Goal: Transaction & Acquisition: Purchase product/service

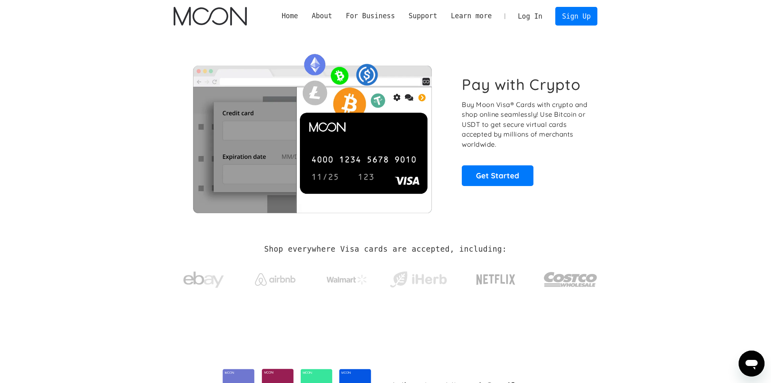
click at [535, 18] on link "Log In" at bounding box center [530, 16] width 38 height 18
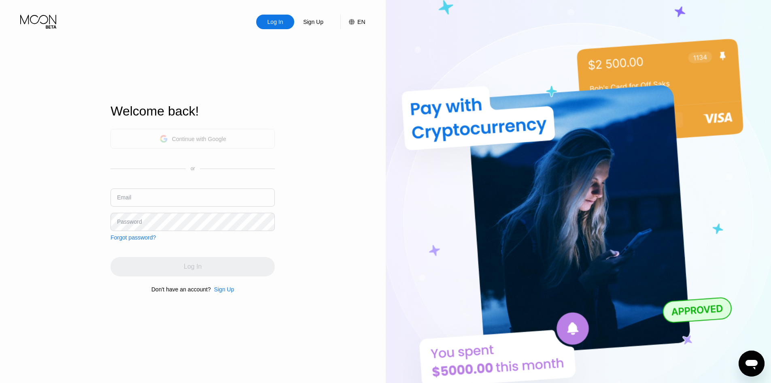
click at [236, 142] on div "Continue with Google" at bounding box center [193, 139] width 164 height 20
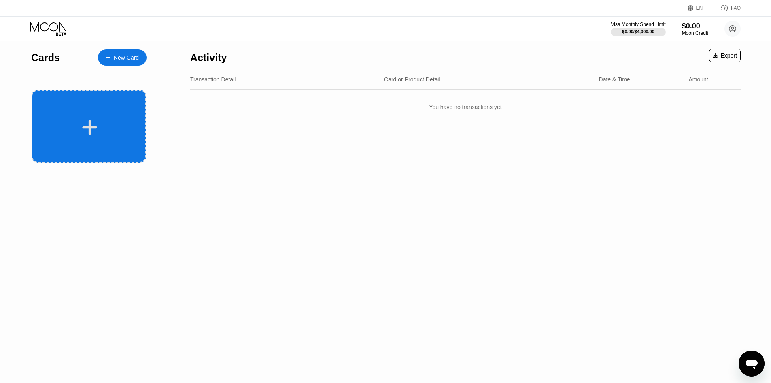
click at [131, 121] on div at bounding box center [90, 127] width 100 height 18
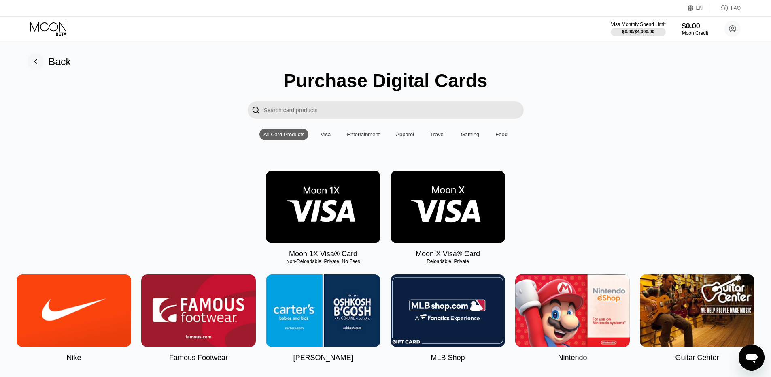
click at [439, 219] on img at bounding box center [448, 206] width 115 height 72
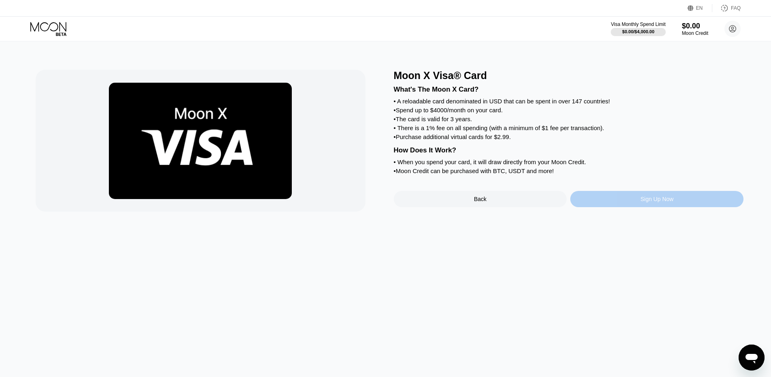
click at [622, 207] on div "Sign Up Now" at bounding box center [656, 199] width 173 height 16
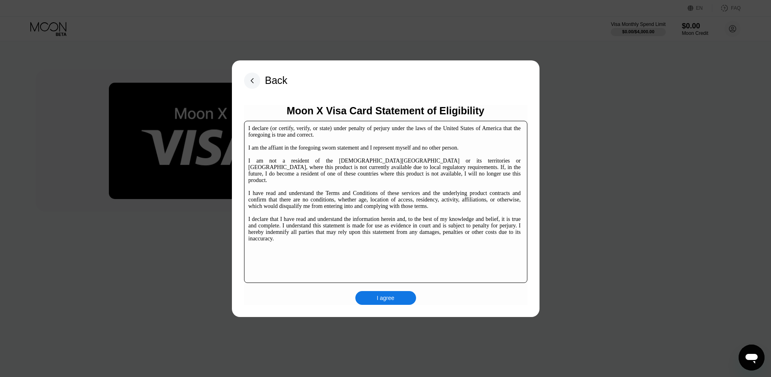
click at [396, 298] on div "I agree" at bounding box center [385, 298] width 61 height 14
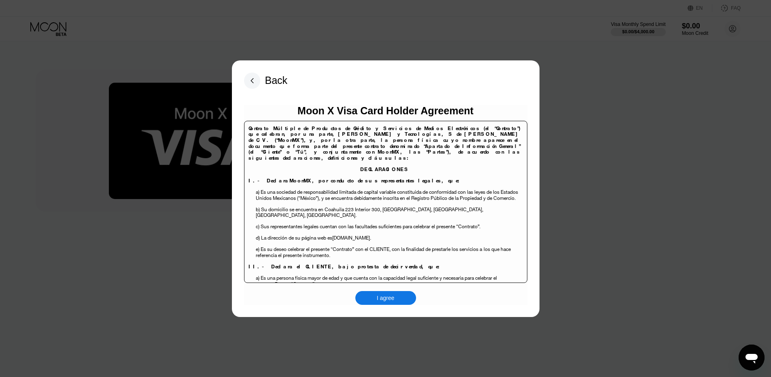
click at [391, 296] on div "I agree" at bounding box center [386, 297] width 18 height 7
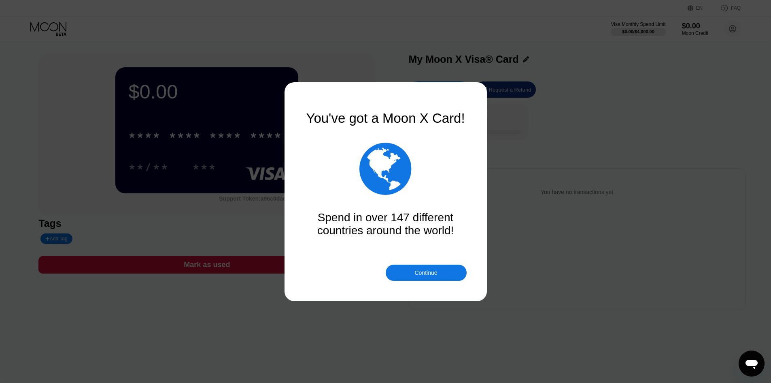
click at [431, 275] on div "Continue" at bounding box center [426, 272] width 23 height 6
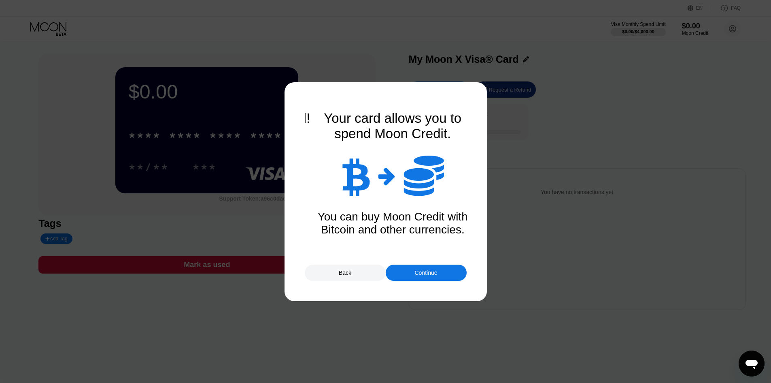
click at [431, 273] on div "Continue" at bounding box center [426, 272] width 23 height 6
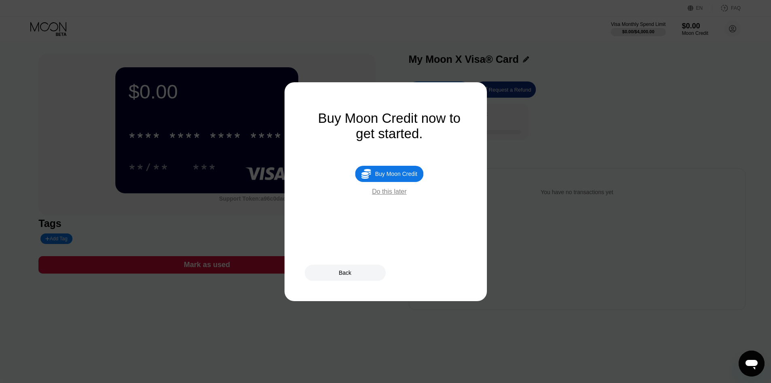
drag, startPoint x: 431, startPoint y: 272, endPoint x: 426, endPoint y: 262, distance: 11.6
click at [430, 272] on div "Back" at bounding box center [386, 272] width 162 height 16
click at [400, 177] on div "Buy Moon Credit" at bounding box center [392, 173] width 42 height 6
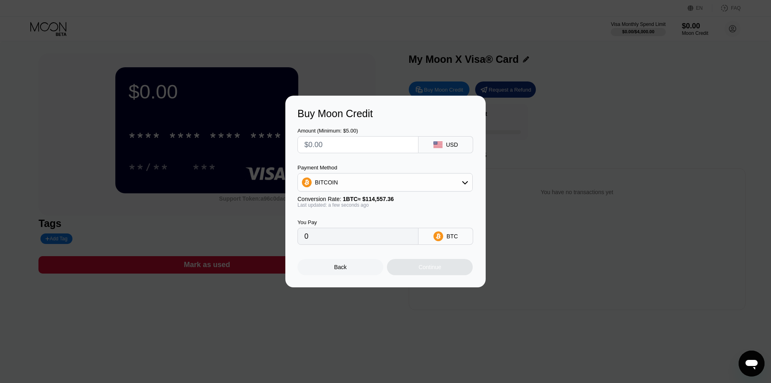
click at [392, 149] on input "text" at bounding box center [357, 144] width 107 height 16
click at [434, 178] on div "BITCOIN" at bounding box center [385, 182] width 175 height 16
click at [403, 228] on div "USDT on TRON" at bounding box center [385, 222] width 170 height 16
type input "0.00"
click at [352, 144] on input "text" at bounding box center [357, 144] width 107 height 16
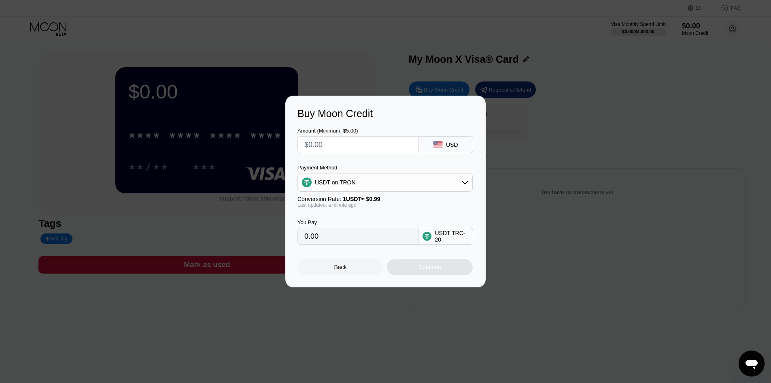
type input "$8"
type input "8.08"
type input "$85"
type input "85.86"
type input "$85.8"
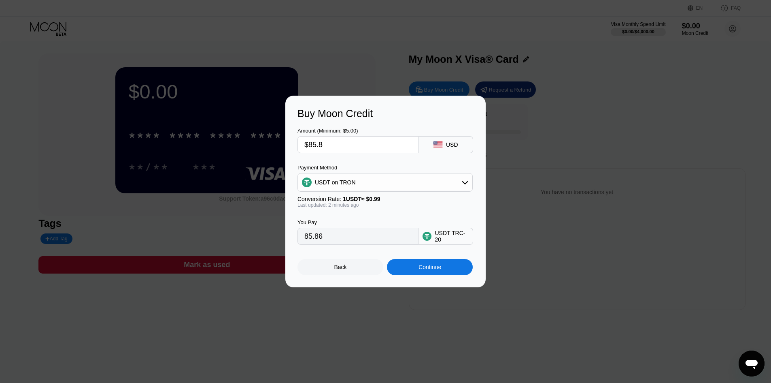
type input "86.67"
type input "$85.85"
type input "86.72"
click at [391, 199] on div "Conversion Rate: 1 USDT ≈ $0.99" at bounding box center [385, 199] width 175 height 6
drag, startPoint x: 349, startPoint y: 148, endPoint x: 309, endPoint y: 153, distance: 39.9
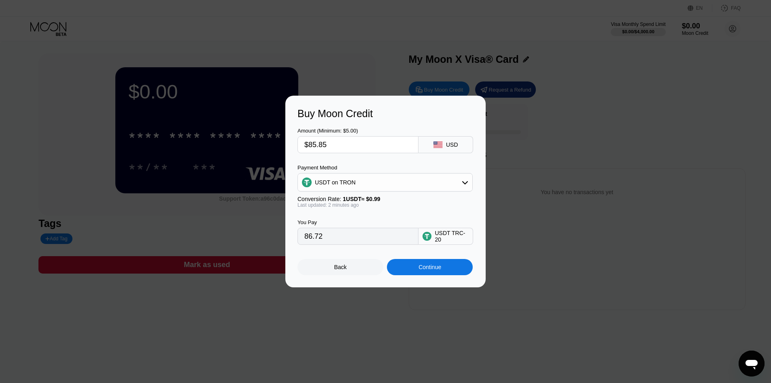
click at [309, 153] on div "Amount (Minimum: $5.00) $85.85 USD Payment Method USDT on TRON Conversion Rate:…" at bounding box center [386, 181] width 176 height 125
type input "$8"
type input "8.08"
type input "$84"
type input "$84.5"
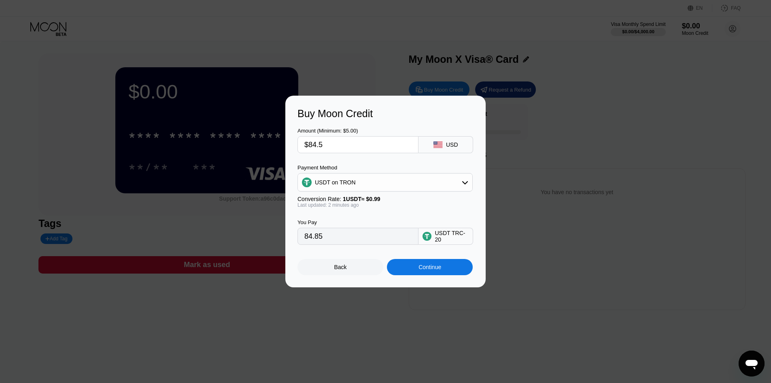
type input "85.35"
type input "$84."
type input "84.85"
type input "$84.6"
type input "85.45"
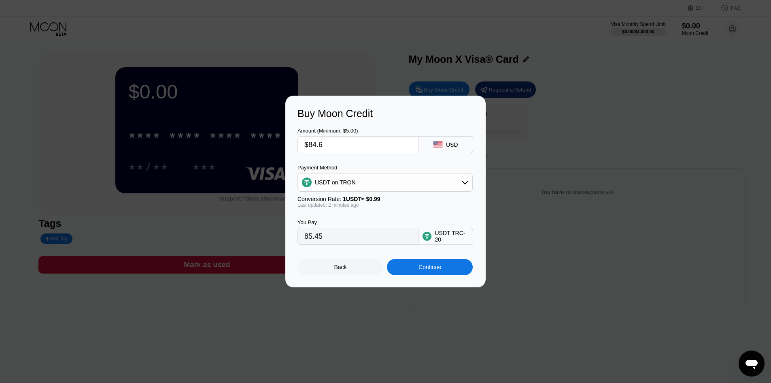
type input "$84."
type input "84.85"
type input "$84.7"
type input "85.56"
type input "$84."
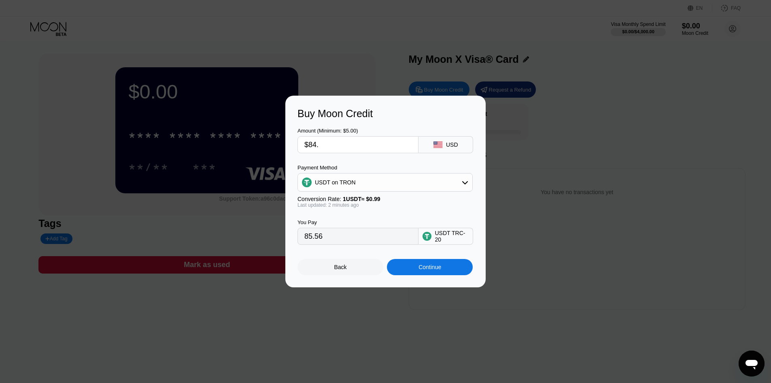
type input "84.85"
type input "$84.8"
type input "85.66"
type input "$84."
type input "84.85"
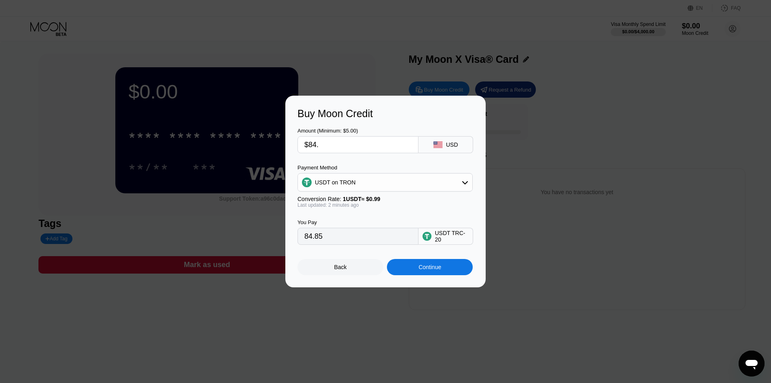
type input "$84.8"
type input "85.66"
type input "$84."
type input "84.85"
type input "$84.9"
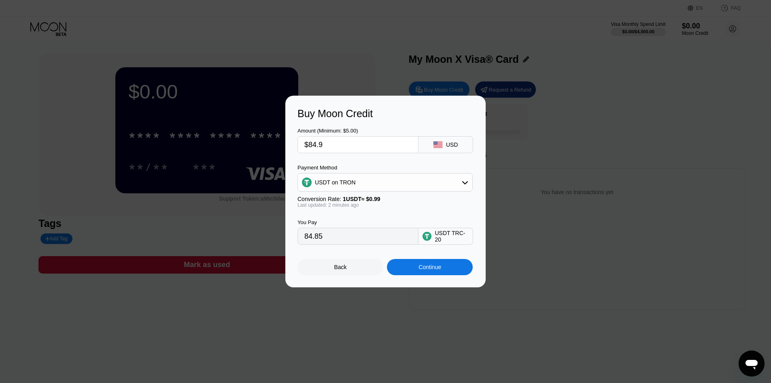
type input "85.76"
type input "$84."
type input "84.85"
type input "$84.9"
type input "85.76"
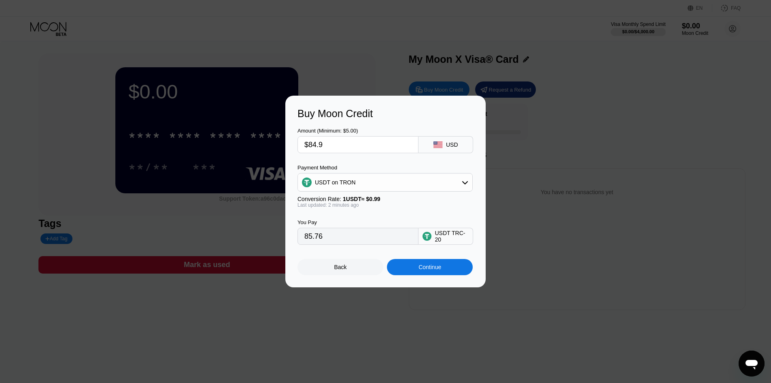
type input "$84.95"
type input "85.81"
type input "$84.9"
type input "85.76"
type input "$84."
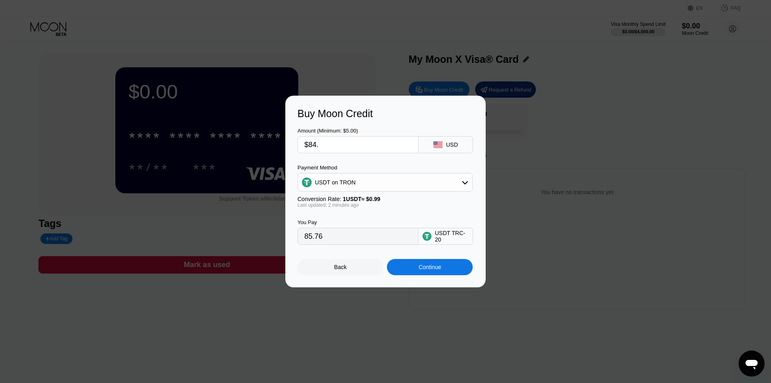
type input "84.85"
type input "$8"
type input "8.08"
type input "$84"
type input "84.85"
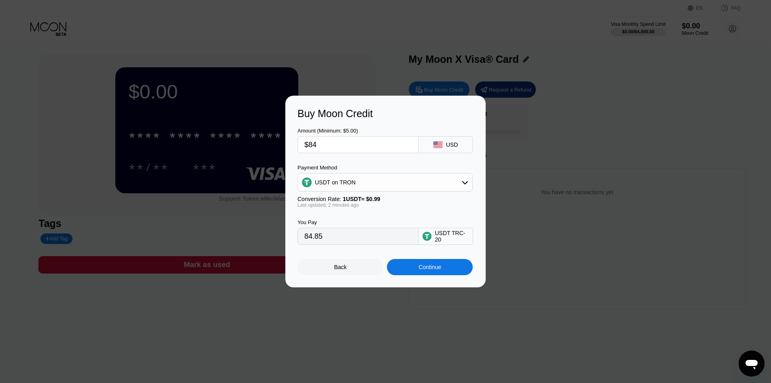
type input "$8"
type input "8.08"
type input "$85"
type input "85.86"
type input "$8"
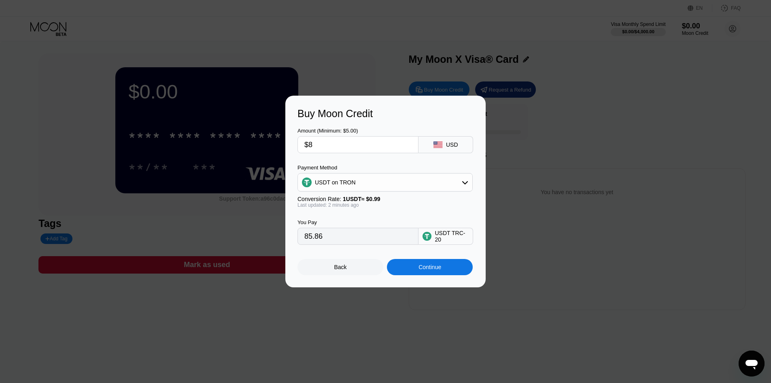
type input "8.08"
type input "0.00"
type input "$4"
type input "4.04"
type input "$4.9"
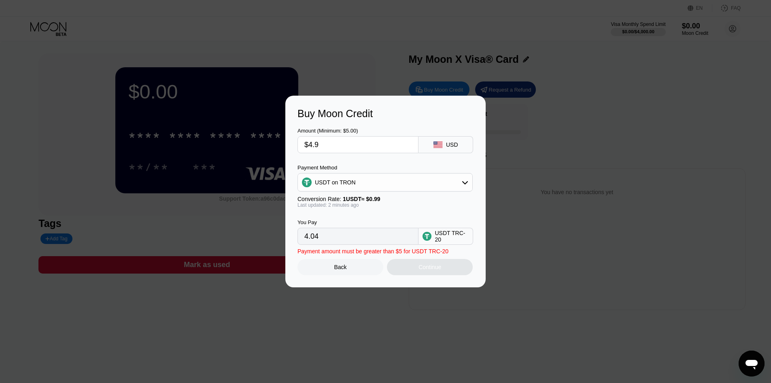
type input "4.95"
type input "$4."
type input "4.04"
type input "$4"
type input "0.00"
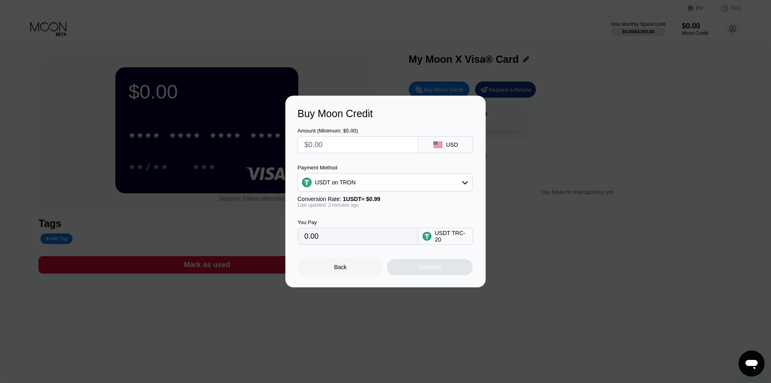
type input "$8"
type input "8.08"
type input "$84"
type input "84.85"
type input "$84.9"
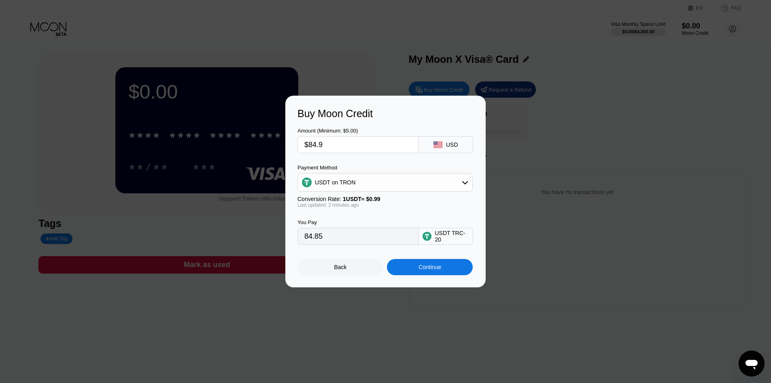
type input "85.76"
type input "$84.95"
type input "85.81"
type input "$84.958"
type input "85.82"
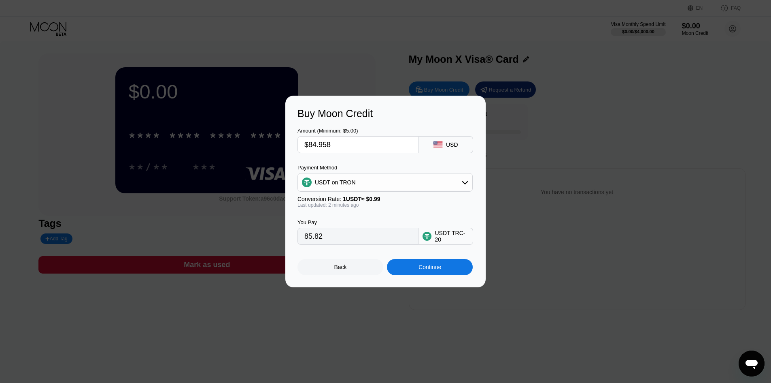
type input "$84.95"
type input "85.81"
type input "$84.959"
type input "85.82"
type input "$84.95"
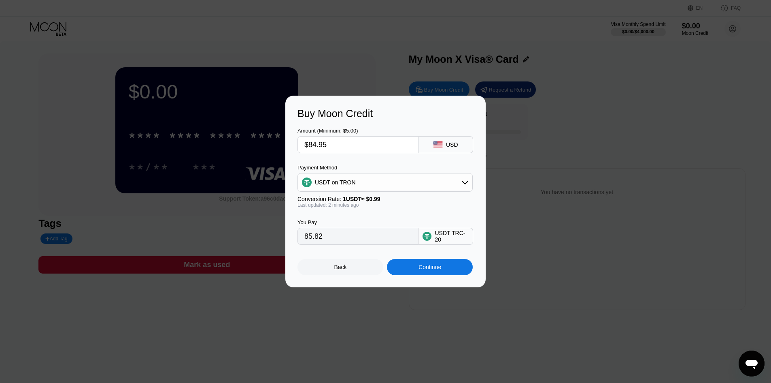
type input "85.81"
type input "$84.9"
type input "85.76"
type input "$84.96"
type input "85.82"
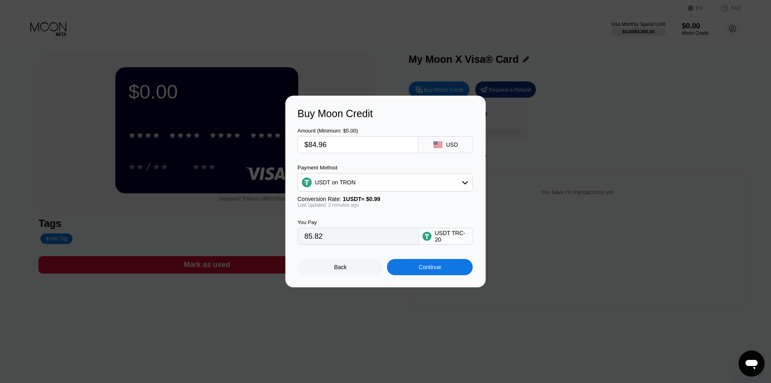
type input "$84.9"
type input "85.76"
type input "$84.97"
type input "85.83"
type input "$84.9"
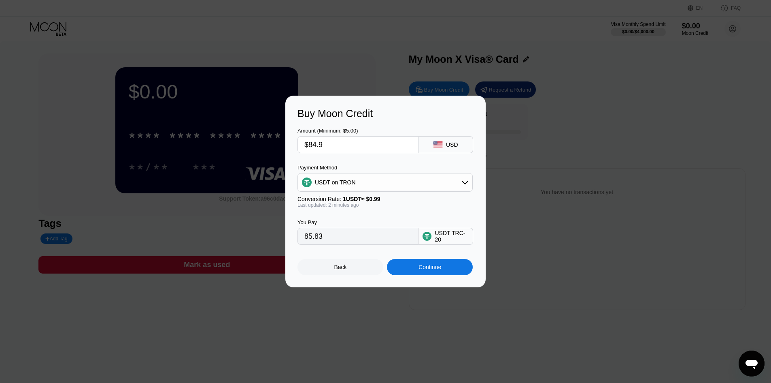
type input "85.76"
type input "$84.98"
type input "85.84"
type input "$84.9"
type input "85.76"
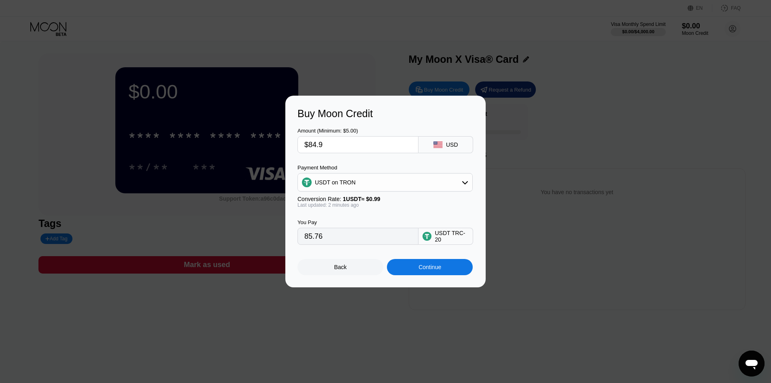
type input "$84.99"
type input "85.85"
type input "$84.99"
click at [425, 267] on div "Continue" at bounding box center [430, 267] width 23 height 6
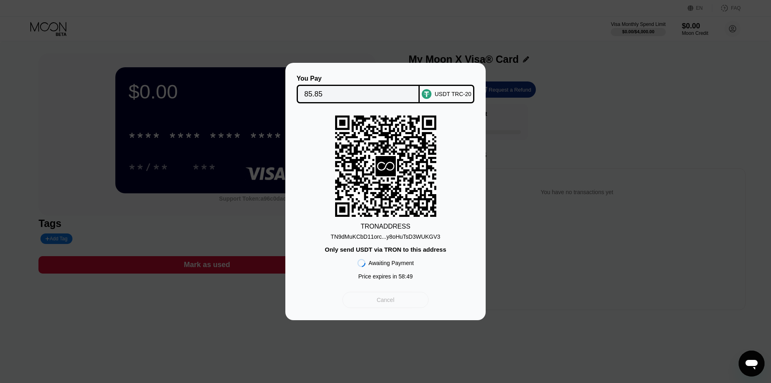
click at [399, 308] on div "Cancel" at bounding box center [386, 300] width 86 height 16
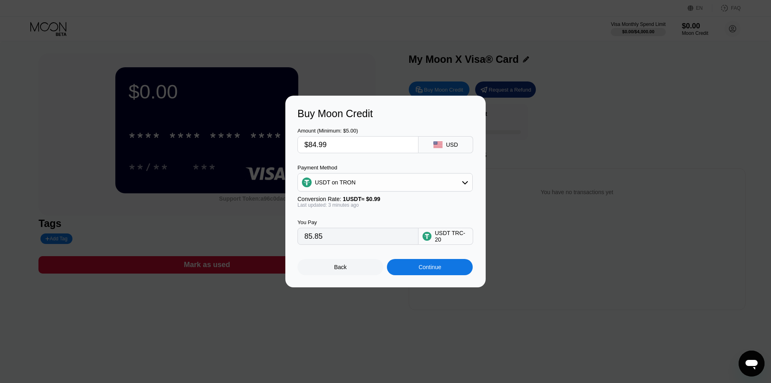
click at [353, 144] on input "$84.99" at bounding box center [357, 144] width 107 height 16
type input "$84.9"
type input "85.76"
type input "$84."
type input "84.85"
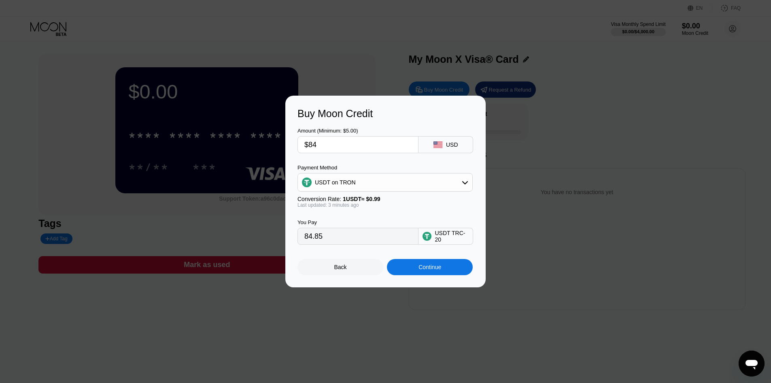
type input "$8"
type input "8.08"
type input "$83"
type input "83.84"
type input "$83.8"
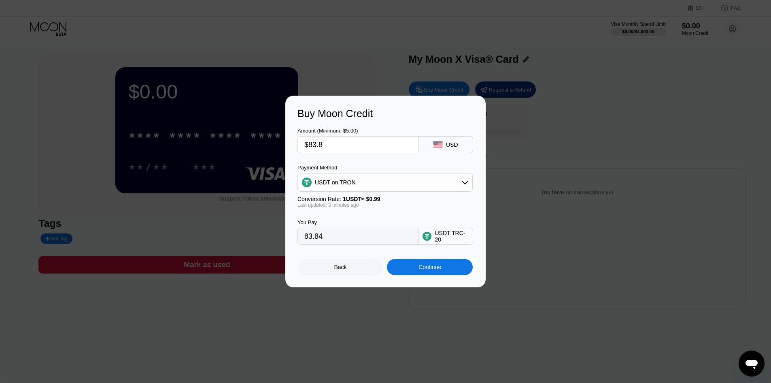
type input "84.65"
type input "$83.85"
type input "84.70"
type input "$83.8"
type input "84.65"
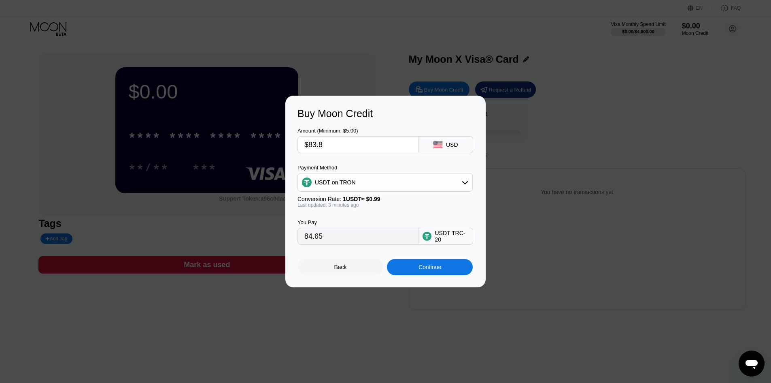
type input "$83."
type input "83.84"
type input "$83"
click at [422, 267] on div "Continue" at bounding box center [430, 267] width 23 height 6
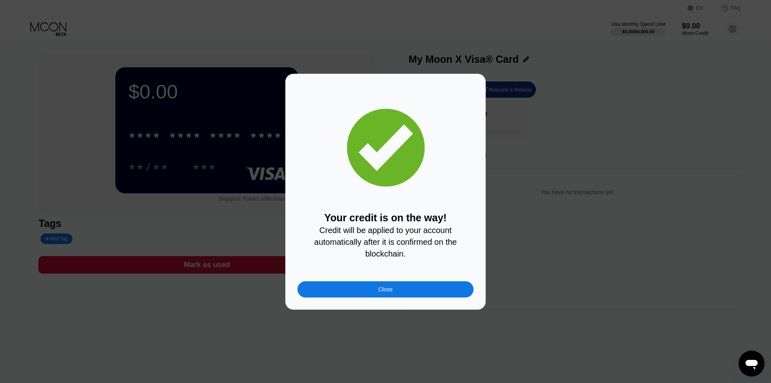
click at [441, 297] on div "Close" at bounding box center [386, 289] width 176 height 16
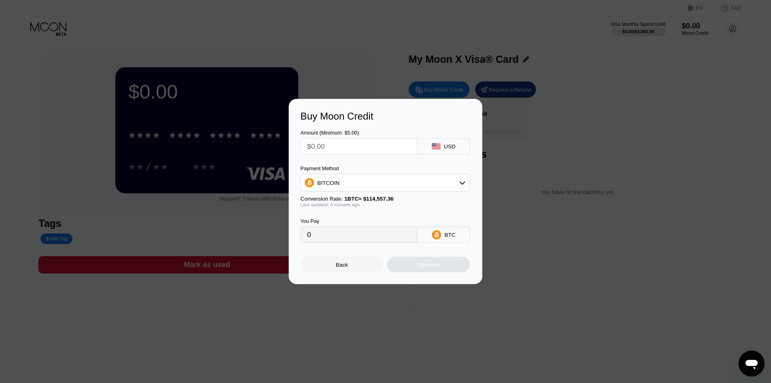
click at [445, 290] on div at bounding box center [388, 191] width 777 height 383
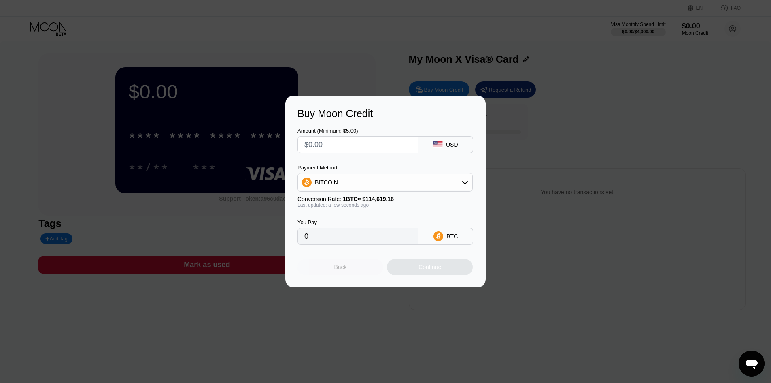
click at [338, 270] on div "Back" at bounding box center [340, 267] width 13 height 6
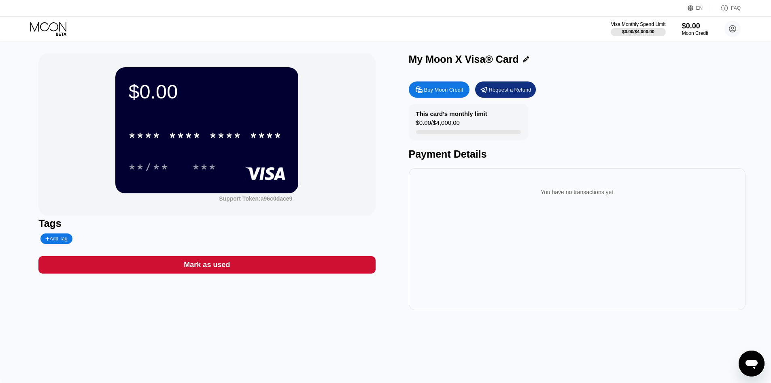
click at [275, 158] on div "**/** ***" at bounding box center [206, 167] width 157 height 20
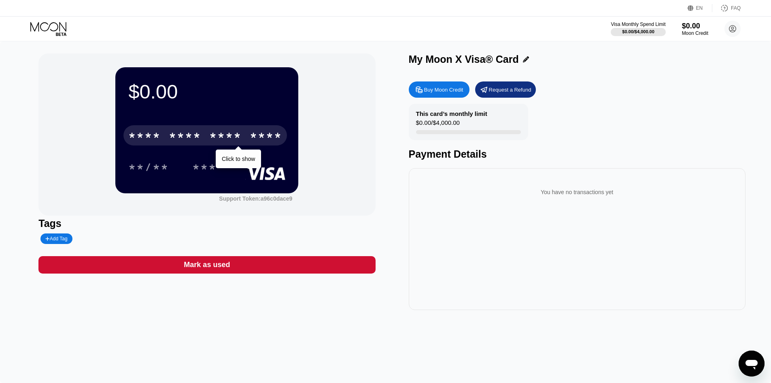
click at [236, 131] on div "* * * *" at bounding box center [225, 136] width 32 height 13
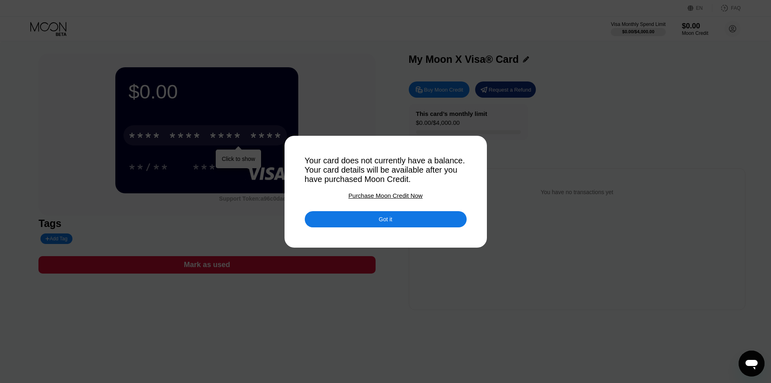
click at [366, 225] on div "Got it" at bounding box center [386, 219] width 162 height 16
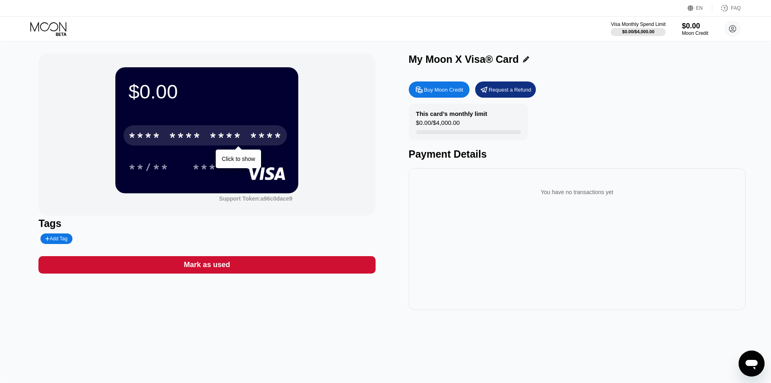
click at [262, 142] on div "****" at bounding box center [266, 136] width 32 height 13
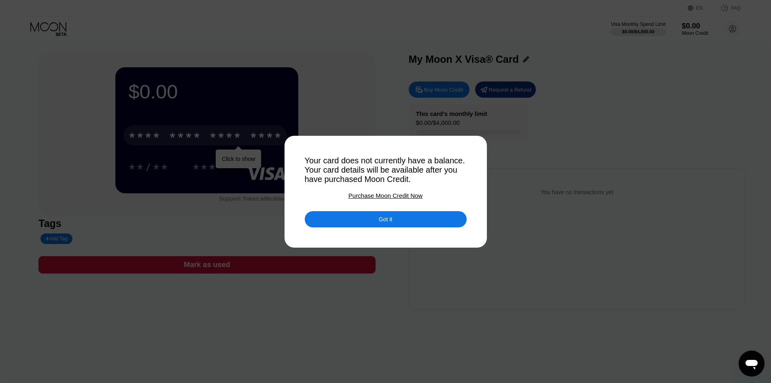
click at [451, 223] on div "Got it" at bounding box center [386, 219] width 162 height 16
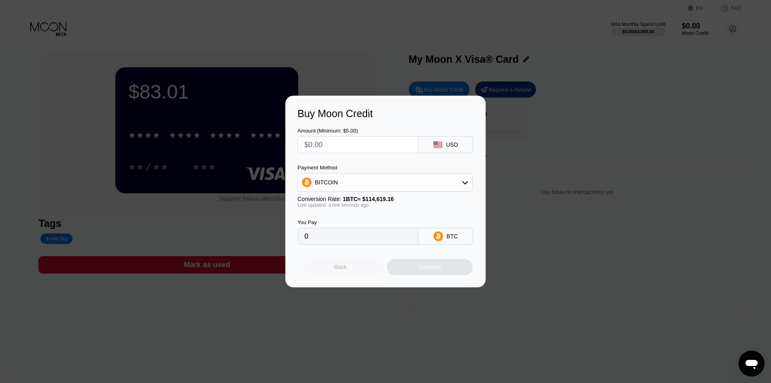
click at [353, 273] on div "Back" at bounding box center [341, 267] width 86 height 16
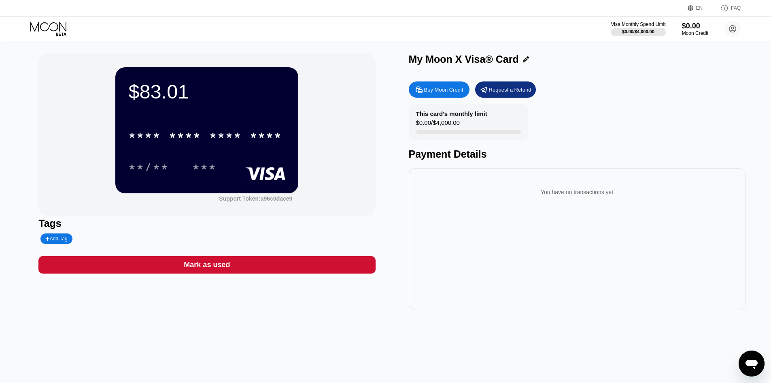
click at [53, 31] on icon at bounding box center [49, 29] width 38 height 14
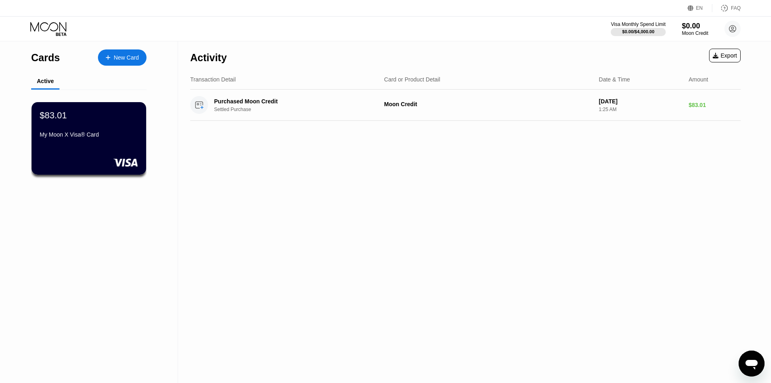
click at [53, 30] on icon at bounding box center [48, 26] width 36 height 9
click at [254, 101] on div "Purchased Moon Credit" at bounding box center [292, 101] width 157 height 6
click at [290, 103] on div "Purchased Moon Credit" at bounding box center [292, 101] width 157 height 6
click at [433, 104] on div "Moon Credit" at bounding box center [488, 104] width 209 height 6
click at [696, 115] on div "Purchased Moon Credit Settled Purchase Moon Credit [DATE] 1:25 AM $83.01" at bounding box center [465, 104] width 551 height 31
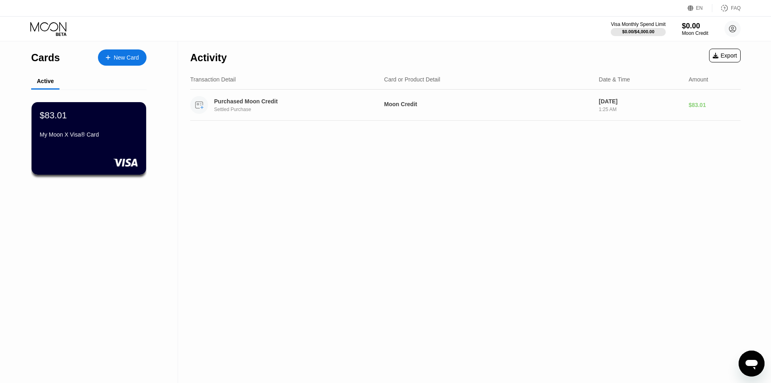
click at [669, 112] on div "1:25 AM" at bounding box center [640, 109] width 83 height 6
click at [660, 111] on div "1:25 AM" at bounding box center [640, 109] width 83 height 6
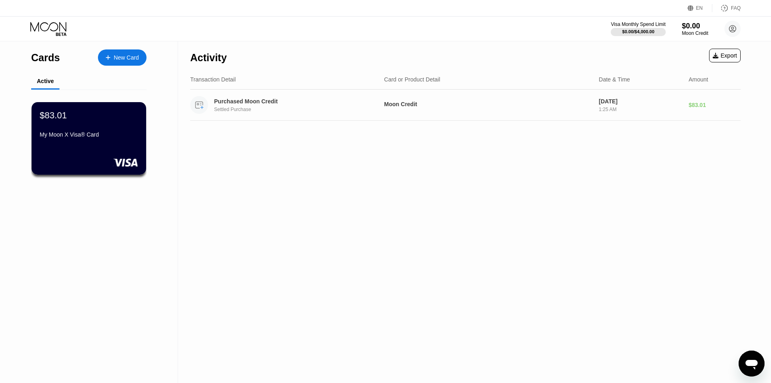
click at [660, 111] on div "1:25 AM" at bounding box center [640, 109] width 83 height 6
click at [658, 112] on div "1:25 AM" at bounding box center [640, 109] width 83 height 6
click at [643, 112] on div "1:25 AM" at bounding box center [640, 109] width 83 height 6
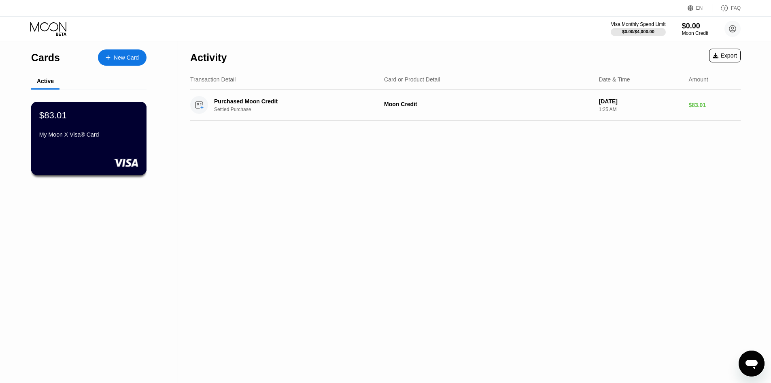
click at [118, 138] on div "My Moon X Visa® Card" at bounding box center [88, 134] width 99 height 6
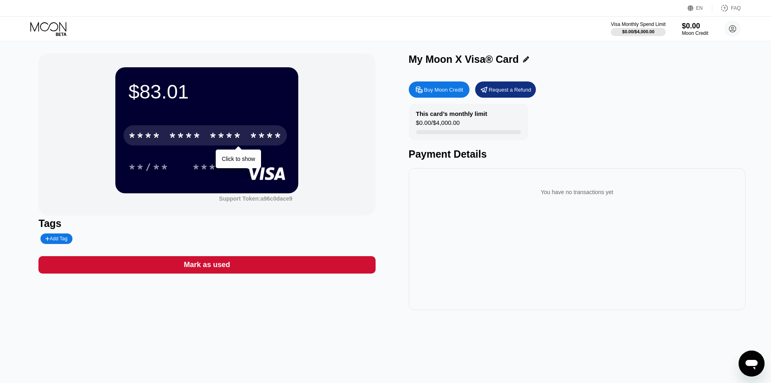
click at [255, 134] on div "****" at bounding box center [266, 136] width 32 height 13
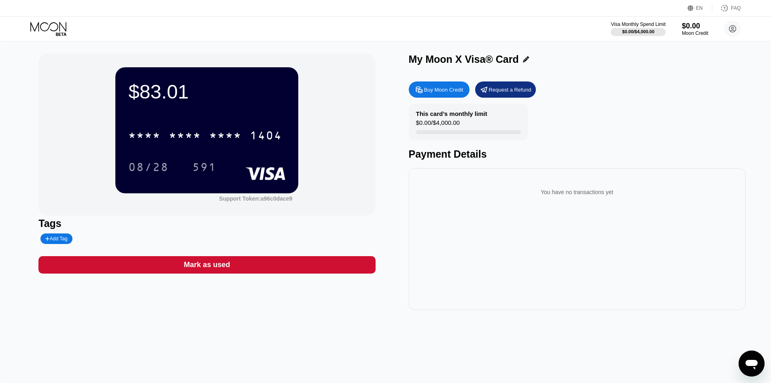
click at [238, 159] on div "08/28 591" at bounding box center [206, 167] width 157 height 20
click at [208, 176] on div "591" at bounding box center [204, 167] width 36 height 20
click at [136, 162] on div "08/28" at bounding box center [148, 167] width 53 height 20
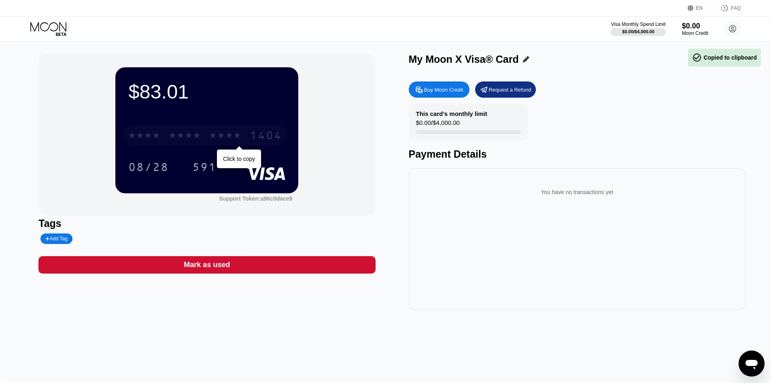
click at [134, 137] on div "* * * *" at bounding box center [144, 136] width 32 height 13
click at [250, 138] on div "4513 6500 2307 1404" at bounding box center [205, 135] width 164 height 20
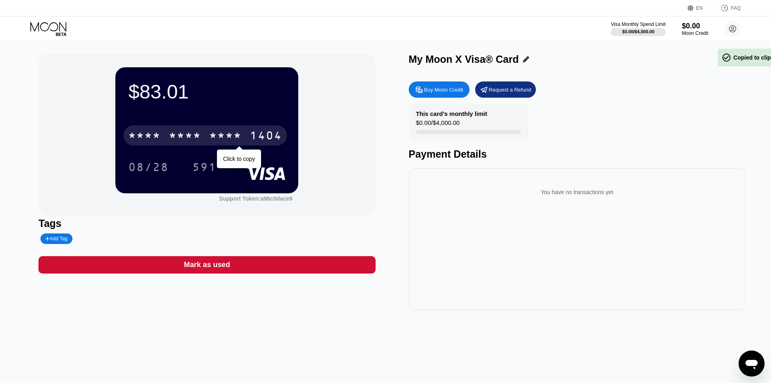
click at [250, 138] on div "* * * * * * * * * * * * 1404" at bounding box center [205, 135] width 164 height 20
click at [230, 139] on div "2307" at bounding box center [225, 136] width 32 height 13
click at [230, 139] on div "* * * *" at bounding box center [225, 136] width 32 height 13
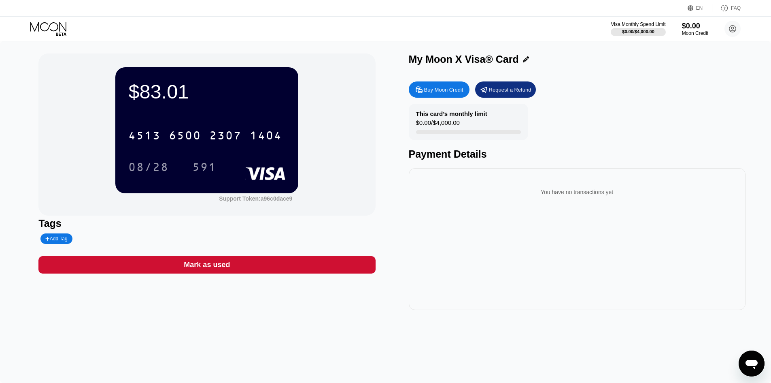
click at [334, 176] on div "$83.01 4513 6500 2307 1404 08/28 591 Support Token: a96c0dace9" at bounding box center [206, 134] width 337 height 162
click at [476, 200] on div "You have no transactions yet" at bounding box center [577, 192] width 324 height 23
click at [55, 30] on icon at bounding box center [49, 29] width 38 height 14
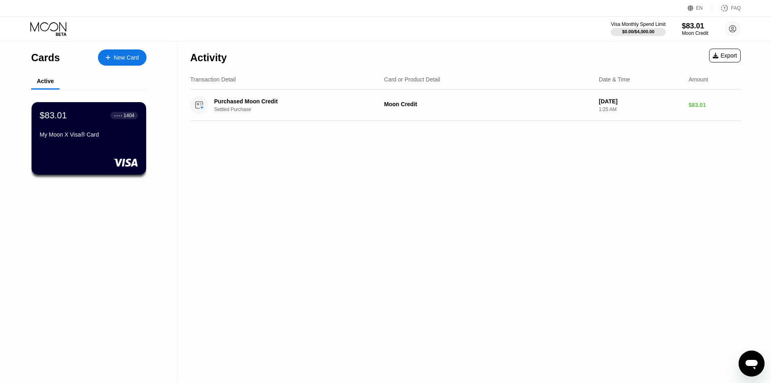
click at [139, 60] on div "New Card" at bounding box center [122, 57] width 49 height 16
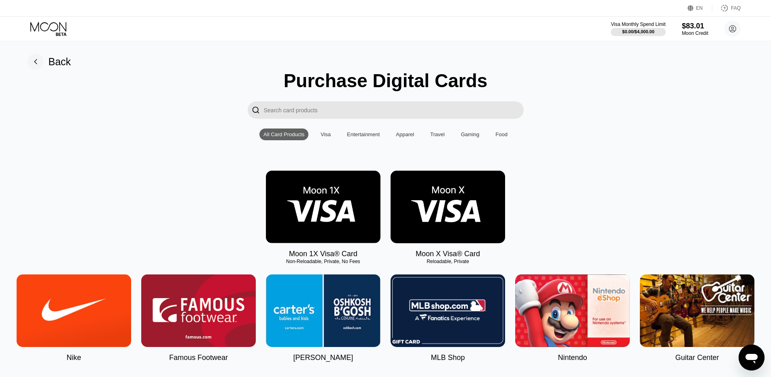
click at [343, 115] on input "Search card products" at bounding box center [394, 109] width 260 height 17
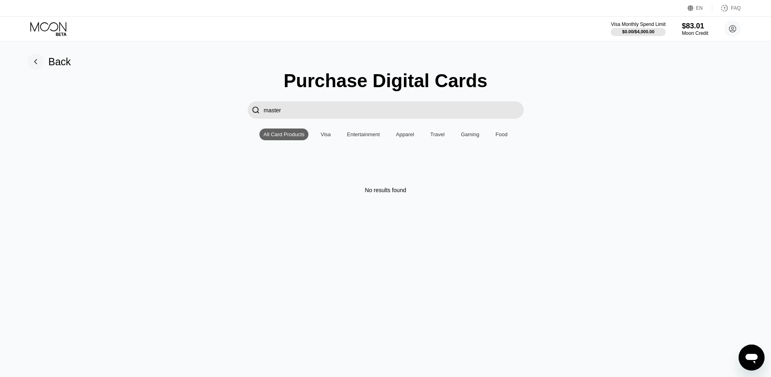
type input "master"
click at [343, 115] on input "master" at bounding box center [394, 109] width 260 height 17
click at [324, 137] on div "Visa" at bounding box center [326, 134] width 10 height 6
drag, startPoint x: 298, startPoint y: 118, endPoint x: 246, endPoint y: 107, distance: 53.0
click at [246, 107] on div " master" at bounding box center [385, 109] width 753 height 17
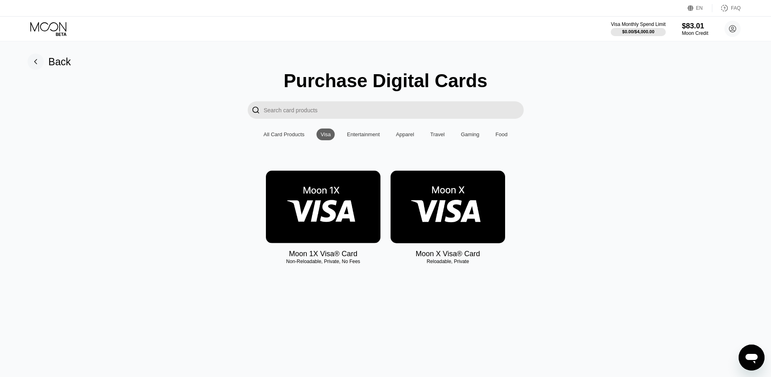
click at [352, 137] on div "Entertainment" at bounding box center [363, 134] width 33 height 6
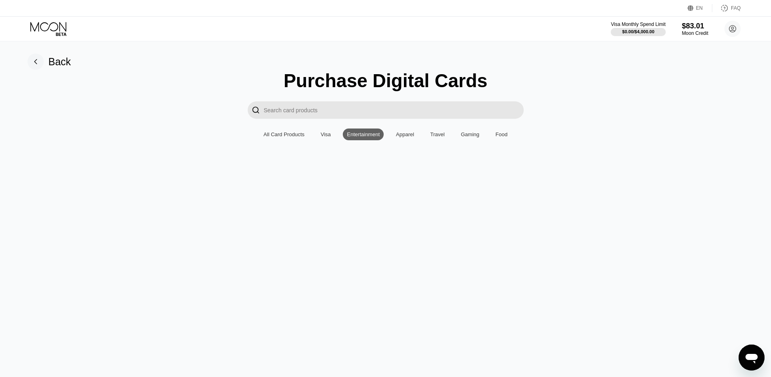
click at [402, 137] on div "Apparel" at bounding box center [405, 134] width 18 height 6
click at [474, 137] on div "Gaming" at bounding box center [470, 134] width 19 height 6
click at [354, 137] on div "Entertainment" at bounding box center [363, 134] width 33 height 6
click at [294, 137] on div "All Card Products" at bounding box center [284, 134] width 41 height 6
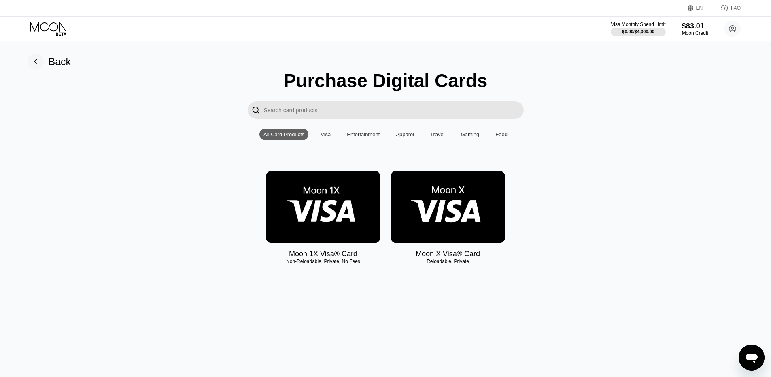
click at [270, 137] on div "All Card Products" at bounding box center [284, 134] width 41 height 6
click at [268, 137] on div "All Card Products" at bounding box center [284, 134] width 41 height 6
click at [32, 60] on rect at bounding box center [36, 61] width 16 height 16
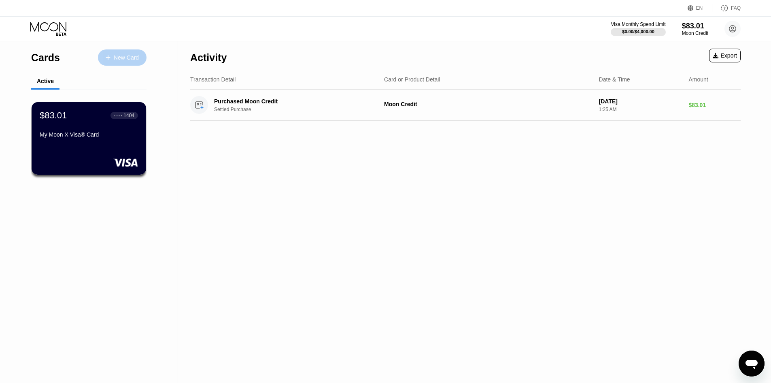
click at [140, 57] on div "New Card" at bounding box center [122, 57] width 49 height 16
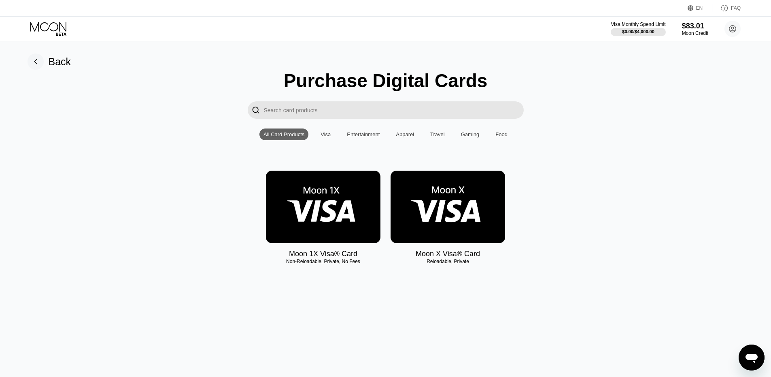
click at [323, 137] on div "Visa" at bounding box center [326, 134] width 10 height 6
click at [359, 140] on div "Entertainment" at bounding box center [363, 134] width 41 height 12
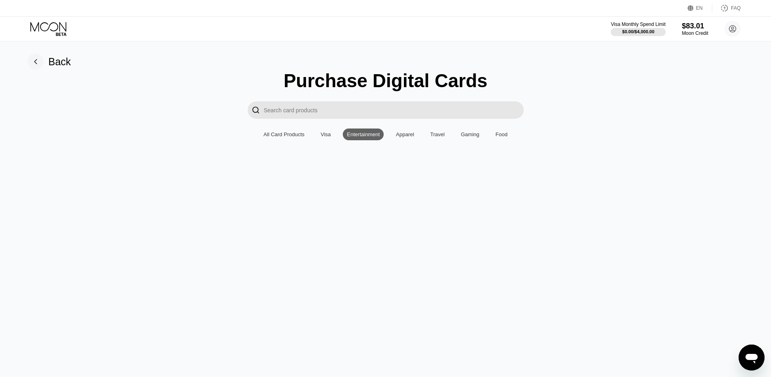
click at [412, 137] on div "Apparel" at bounding box center [405, 134] width 18 height 6
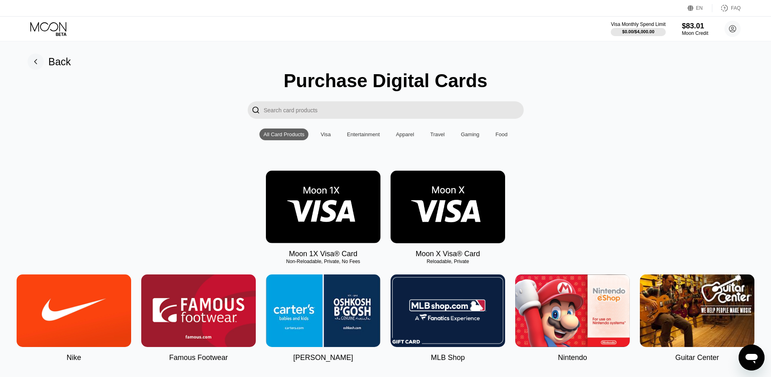
click at [345, 113] on input "Search card products" at bounding box center [394, 109] width 260 height 17
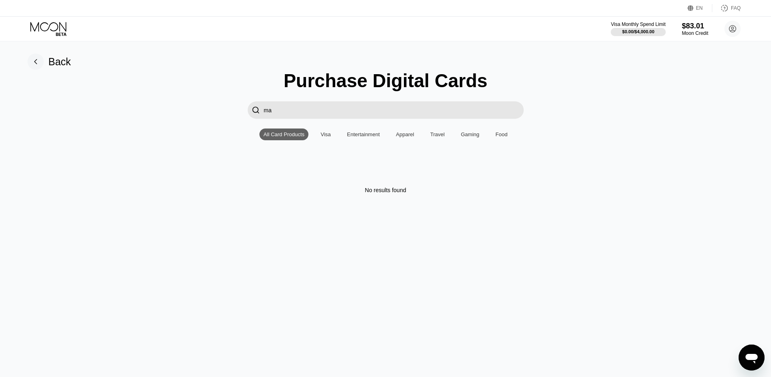
type input "m"
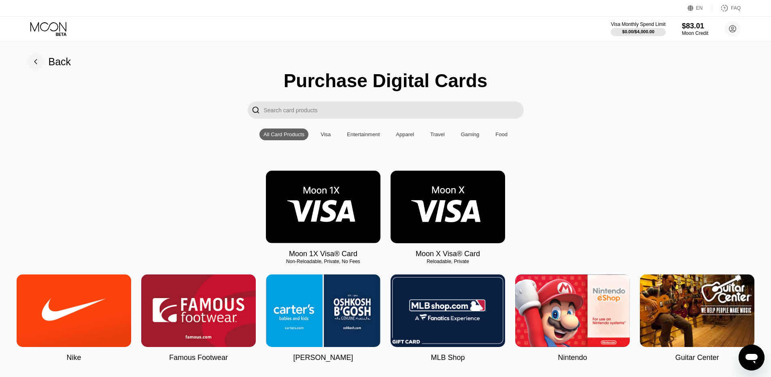
click at [36, 62] on rect at bounding box center [36, 61] width 16 height 16
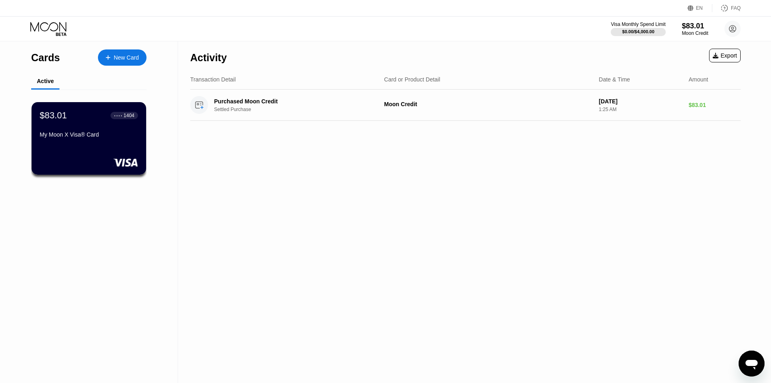
click at [114, 159] on div "$83.01 ● ● ● ● 1404 My Moon X Visa® Card" at bounding box center [89, 138] width 115 height 72
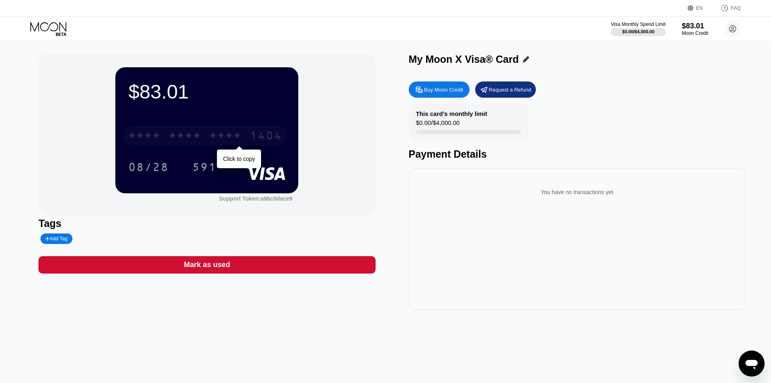
click at [153, 132] on div "* * * *" at bounding box center [144, 136] width 32 height 13
click at [233, 127] on div "* * * * * * * * * * * * 1404" at bounding box center [205, 135] width 164 height 20
click at [58, 28] on icon at bounding box center [49, 29] width 38 height 14
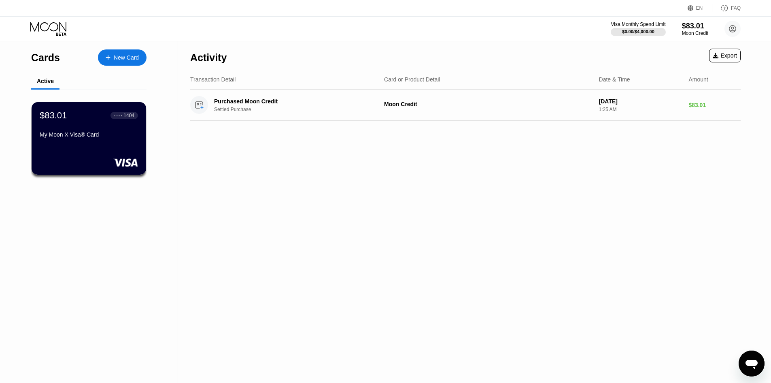
click at [48, 25] on icon at bounding box center [49, 29] width 38 height 14
click at [120, 134] on div "My Moon X Visa® Card" at bounding box center [88, 134] width 99 height 6
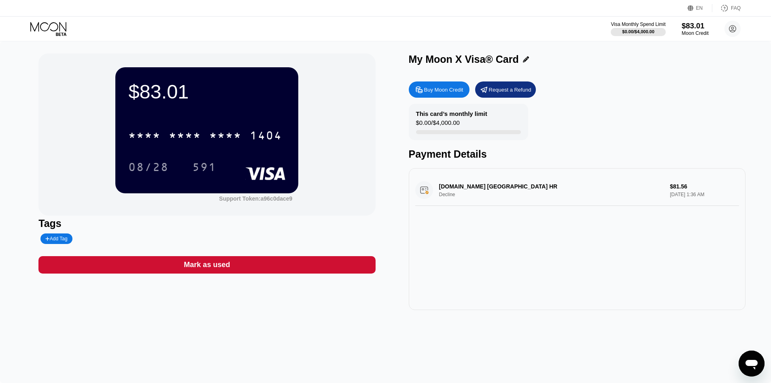
click at [695, 26] on div "$83.01" at bounding box center [695, 25] width 27 height 9
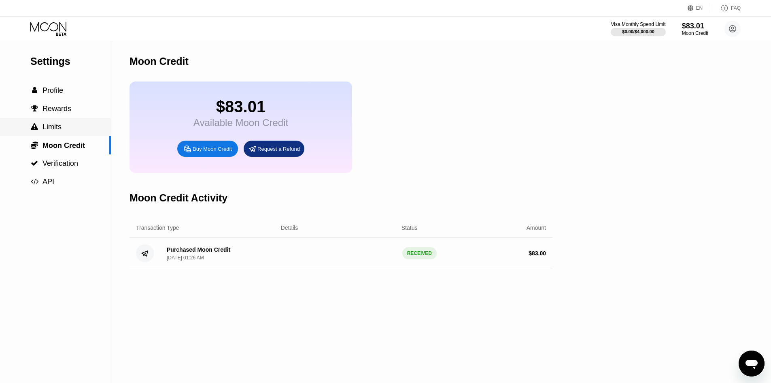
click at [65, 123] on div " Limits" at bounding box center [55, 127] width 111 height 18
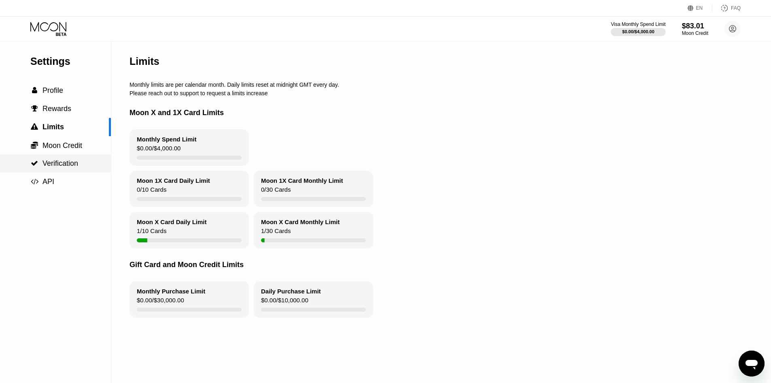
click at [64, 167] on span "Verification" at bounding box center [61, 163] width 36 height 8
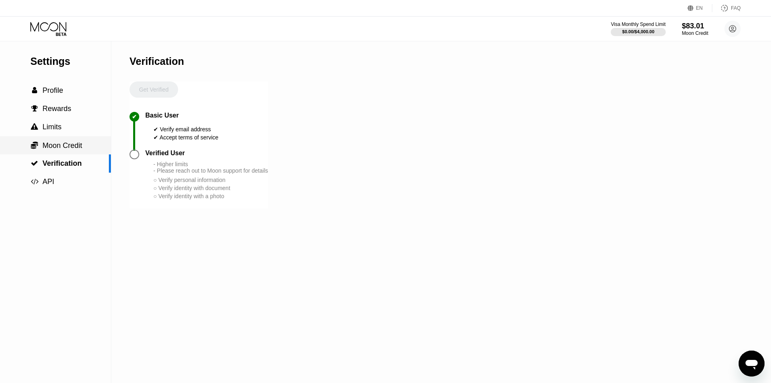
click at [60, 141] on div " Moon Credit" at bounding box center [55, 145] width 111 height 18
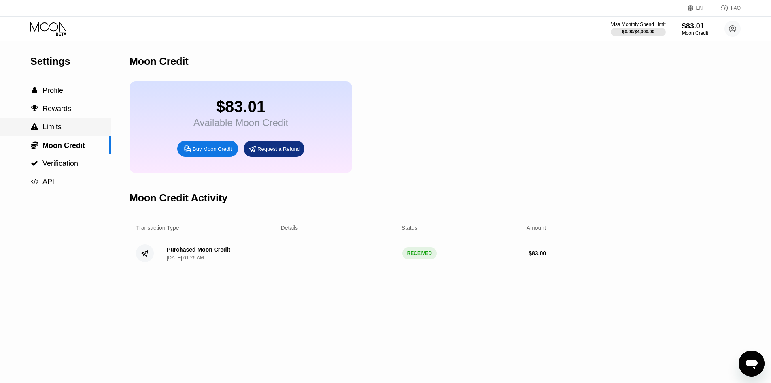
click at [57, 131] on span "Limits" at bounding box center [52, 127] width 19 height 8
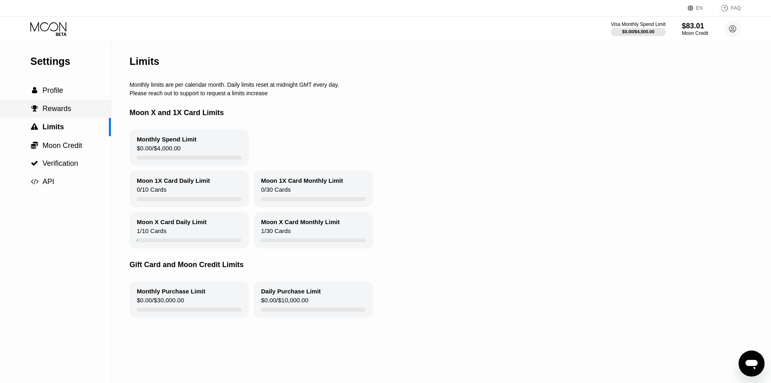
click at [64, 113] on span "Rewards" at bounding box center [57, 108] width 29 height 8
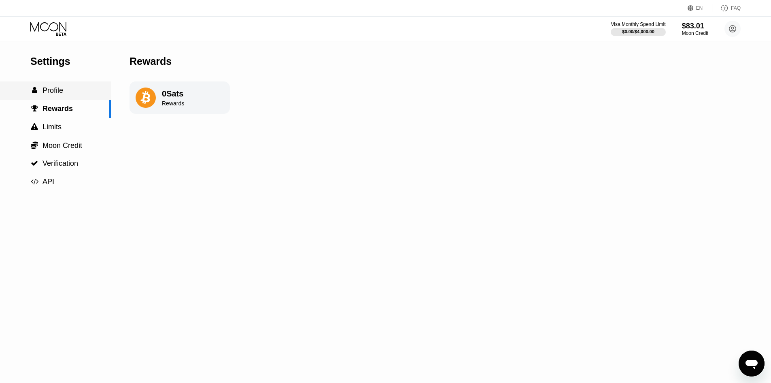
click at [68, 95] on div " Profile" at bounding box center [55, 90] width 111 height 9
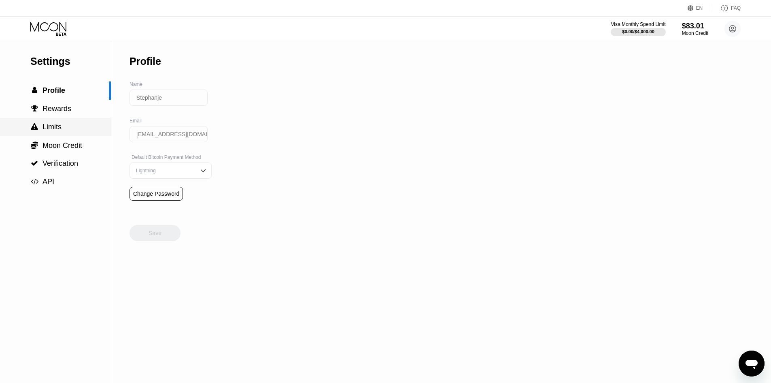
click at [61, 121] on div " Limits" at bounding box center [55, 127] width 111 height 18
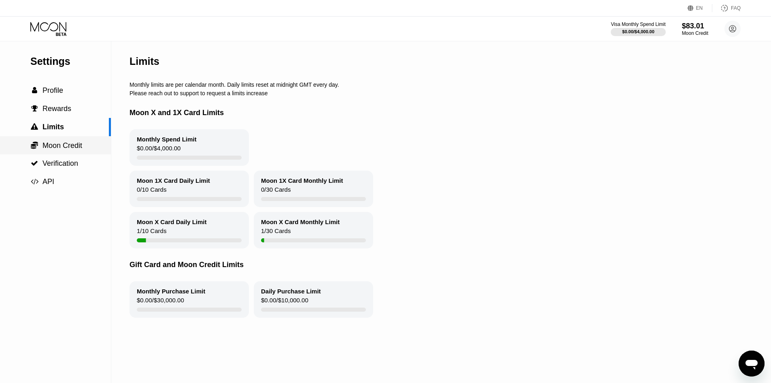
click at [65, 143] on span "Moon Credit" at bounding box center [63, 145] width 40 height 8
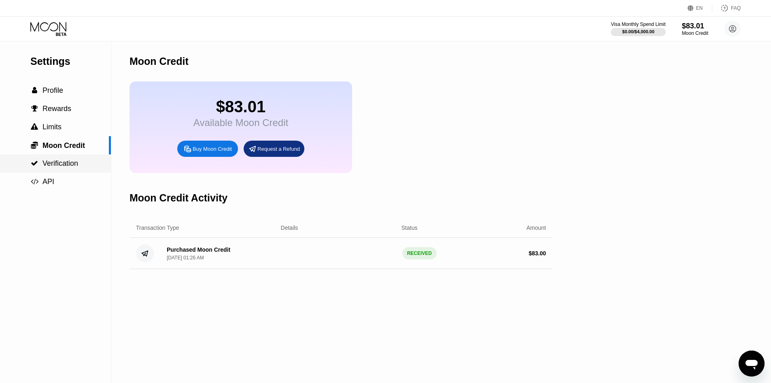
click at [65, 160] on span "Verification" at bounding box center [61, 163] width 36 height 8
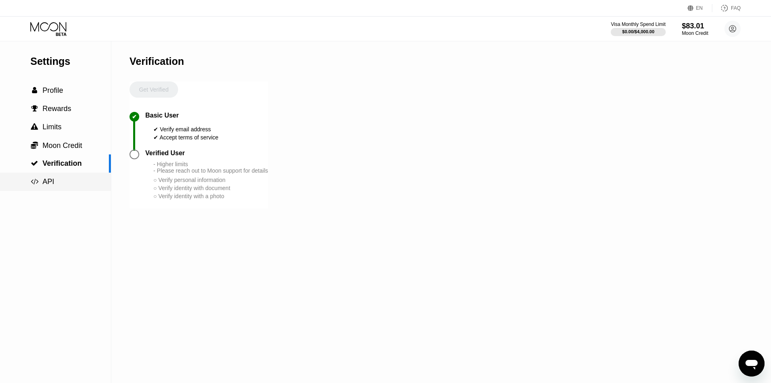
click at [61, 186] on div " API" at bounding box center [55, 181] width 111 height 9
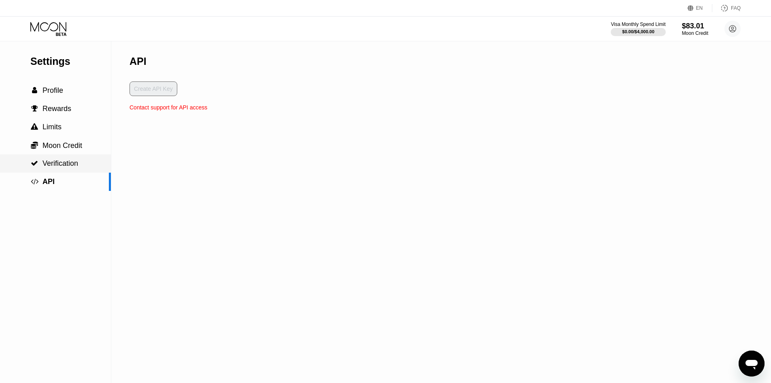
click at [64, 167] on span "Verification" at bounding box center [61, 163] width 36 height 8
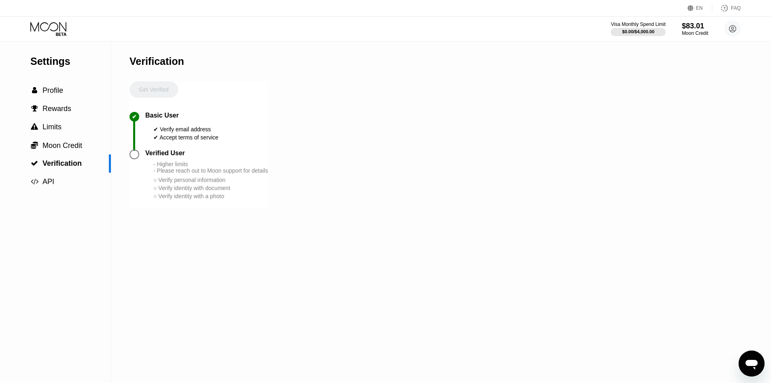
click at [50, 30] on icon at bounding box center [49, 29] width 38 height 14
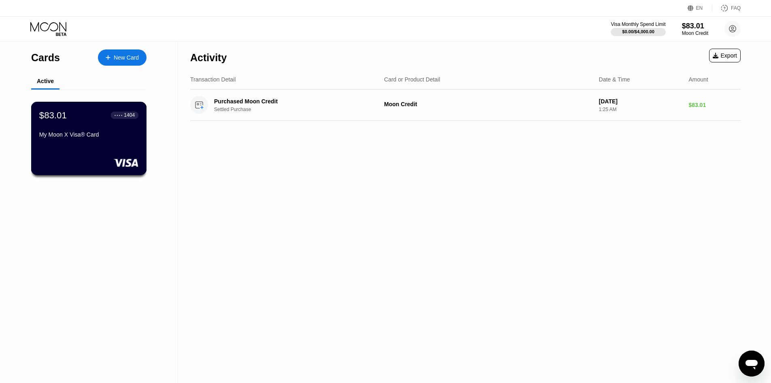
click at [98, 124] on div "$83.01 ● ● ● ● 1404 My Moon X Visa® Card" at bounding box center [88, 125] width 99 height 31
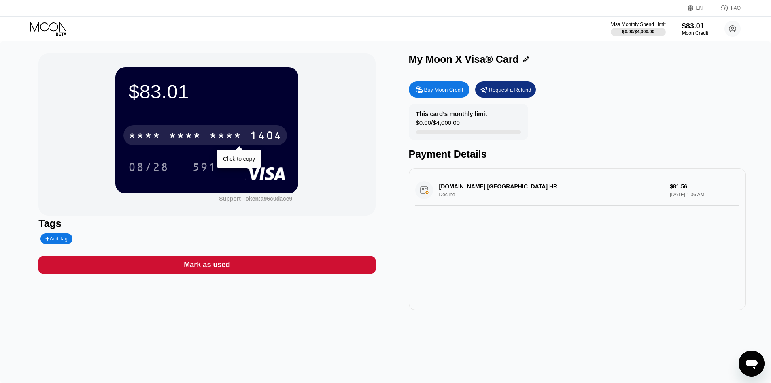
click at [217, 143] on div "* * * *" at bounding box center [225, 136] width 32 height 13
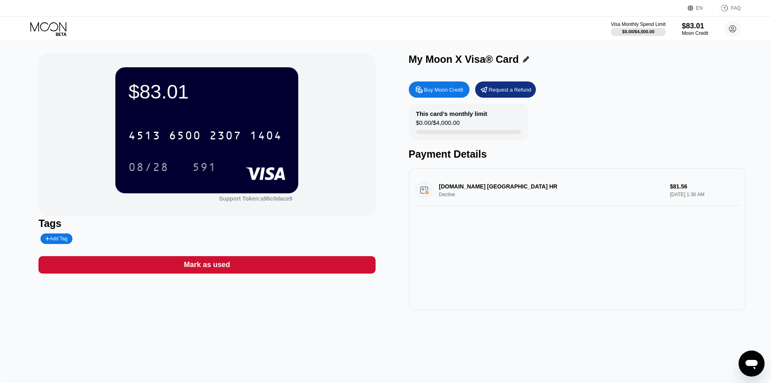
click at [451, 201] on div "AIRCASH.EU ZAGREB HR Decline $81.56 Sep 20, 2025 1:36 AM" at bounding box center [577, 190] width 324 height 31
click at [450, 198] on div "AIRCASH.EU ZAGREB HR Decline $81.56 Sep 20, 2025 1:36 AM" at bounding box center [577, 190] width 324 height 31
click at [421, 193] on div "AIRCASH.EU ZAGREB HR Decline $81.56 Sep 20, 2025 1:36 AM" at bounding box center [577, 190] width 324 height 31
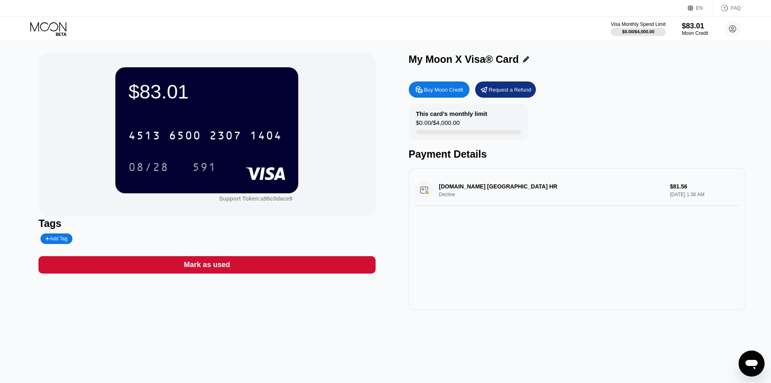
click at [421, 193] on div "AIRCASH.EU ZAGREB HR Decline $81.56 Sep 20, 2025 1:36 AM" at bounding box center [577, 190] width 324 height 31
click at [400, 202] on div "$83.01 4513 6500 2307 1404 08/28 591 Support Token: a96c0dace9 Tags Add Tag Mar…" at bounding box center [385, 181] width 694 height 256
click at [733, 10] on div "FAQ" at bounding box center [736, 8] width 10 height 6
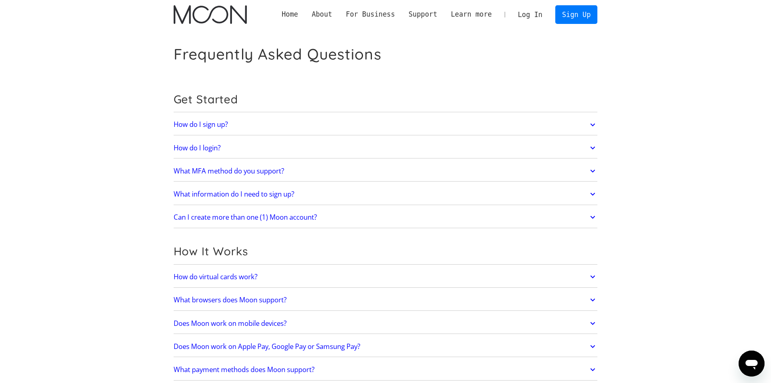
scroll to position [40, 0]
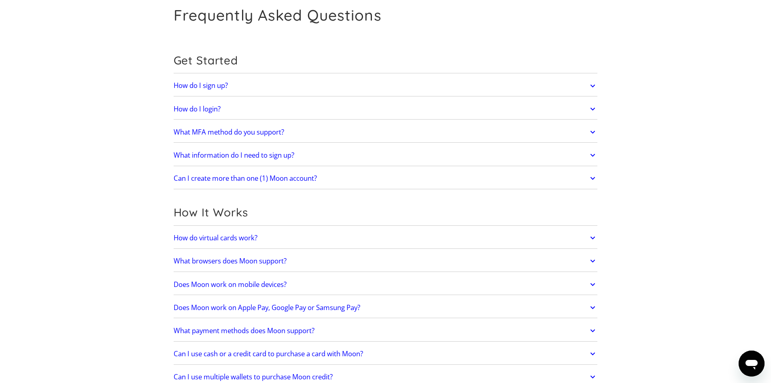
click at [251, 237] on h2 "How do virtual cards work?" at bounding box center [216, 238] width 84 height 8
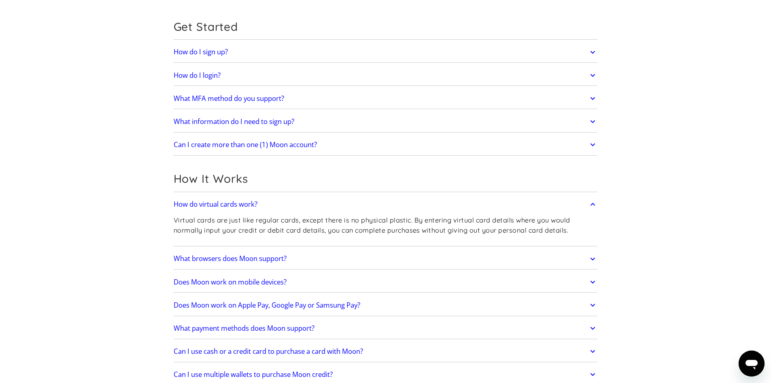
scroll to position [81, 0]
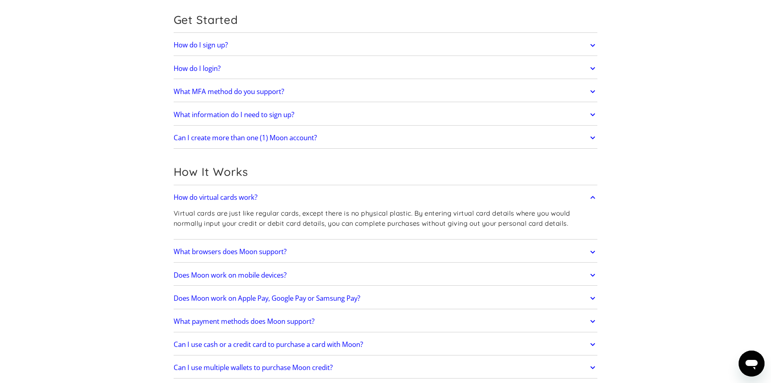
click at [300, 256] on link "What browsers does Moon support?" at bounding box center [386, 251] width 424 height 17
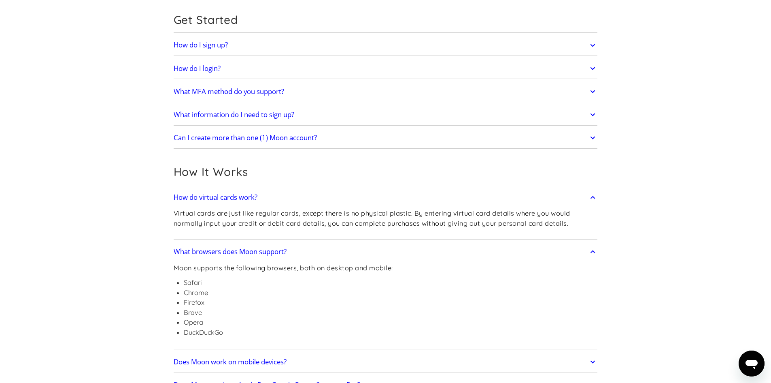
click at [300, 253] on link "What browsers does Moon support?" at bounding box center [386, 251] width 424 height 17
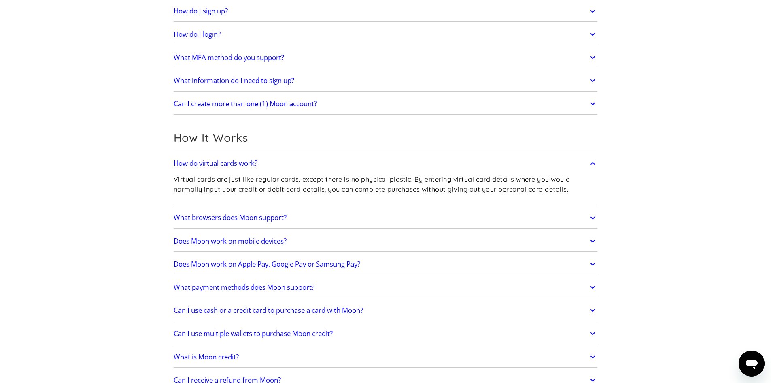
scroll to position [121, 0]
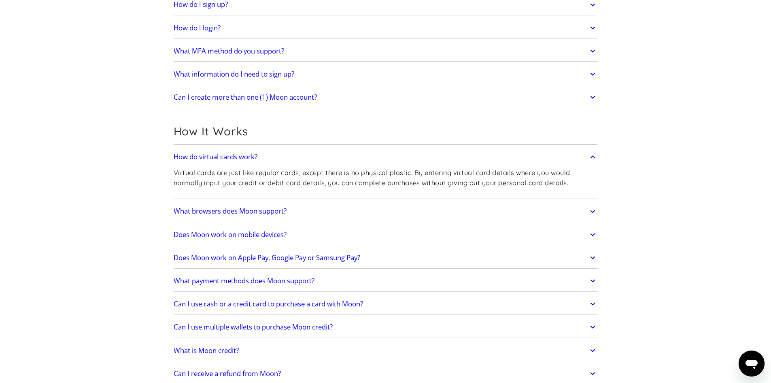
click at [292, 235] on link "Does Moon work on mobile devices?" at bounding box center [386, 234] width 424 height 17
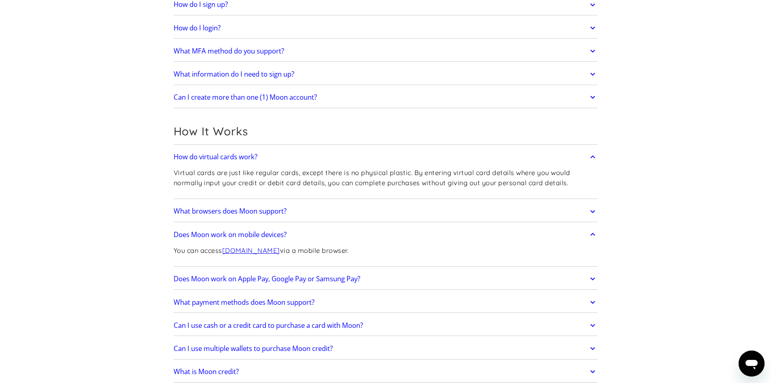
click at [292, 235] on link "Does Moon work on mobile devices?" at bounding box center [386, 234] width 424 height 17
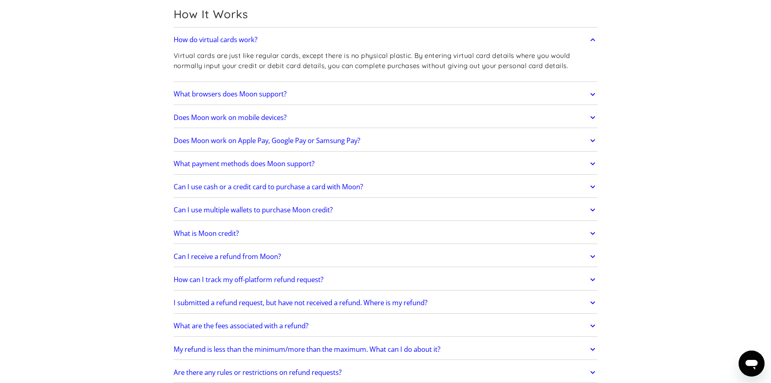
scroll to position [243, 0]
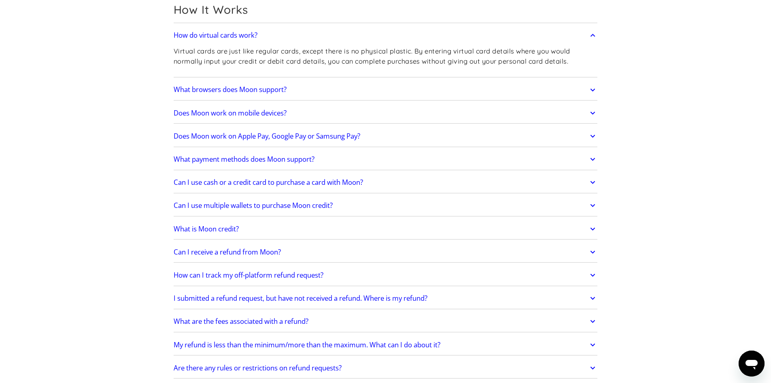
click at [273, 212] on link "Can I use multiple wallets to purchase Moon credit?" at bounding box center [386, 205] width 424 height 17
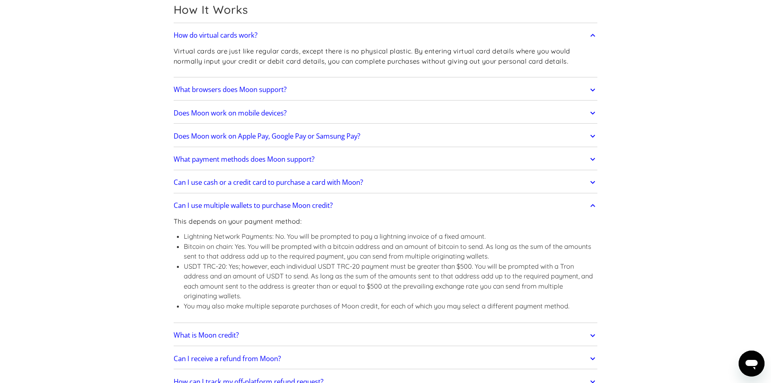
click at [273, 212] on link "Can I use multiple wallets to purchase Moon credit?" at bounding box center [386, 205] width 424 height 17
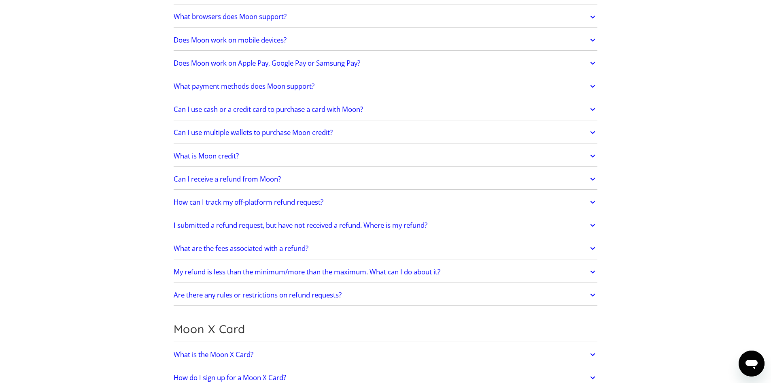
scroll to position [324, 0]
